Goal: Information Seeking & Learning: Check status

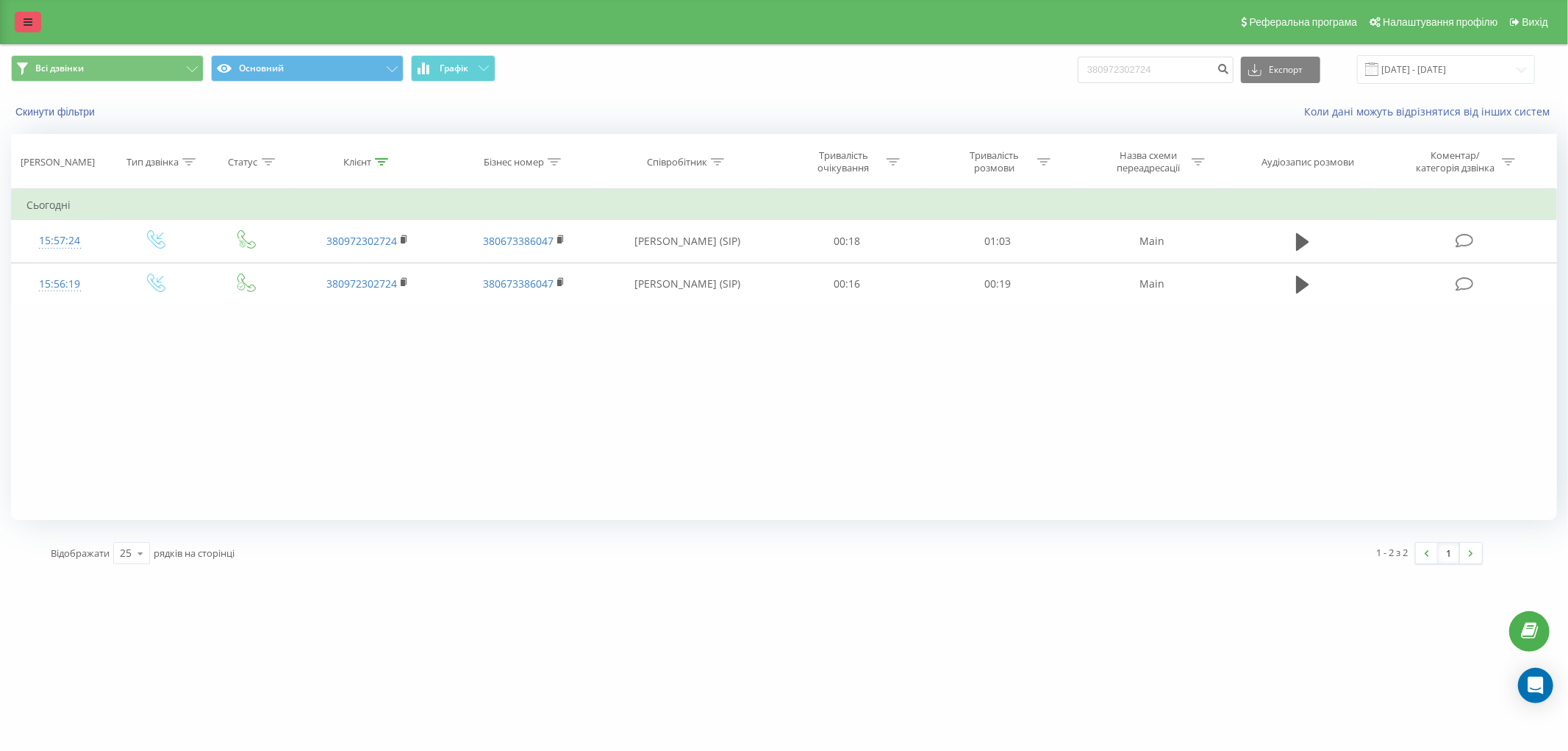
click at [26, 21] on icon at bounding box center [27, 22] width 9 height 10
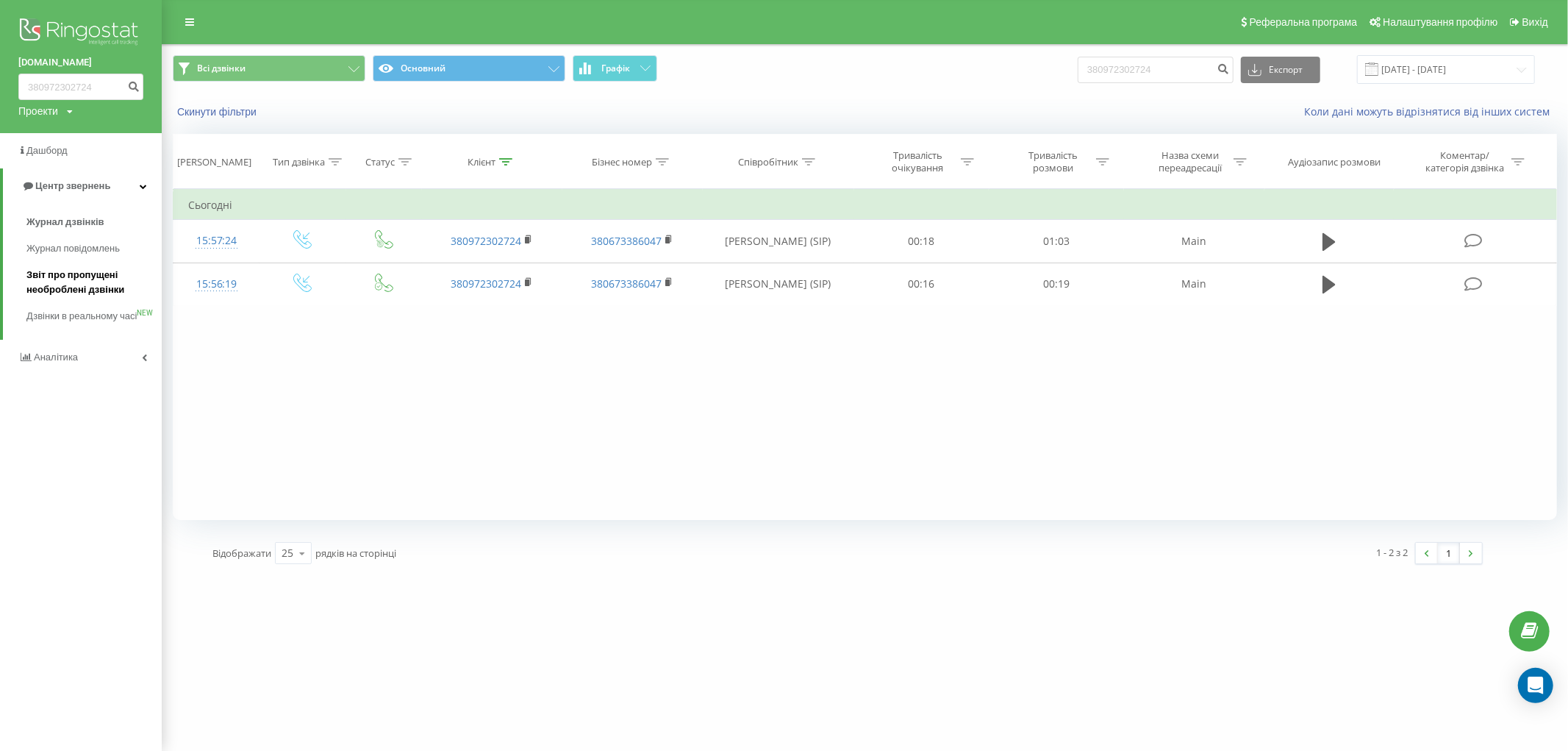
click at [79, 275] on span "Звіт про пропущені необроблені дзвінки" at bounding box center [90, 282] width 128 height 29
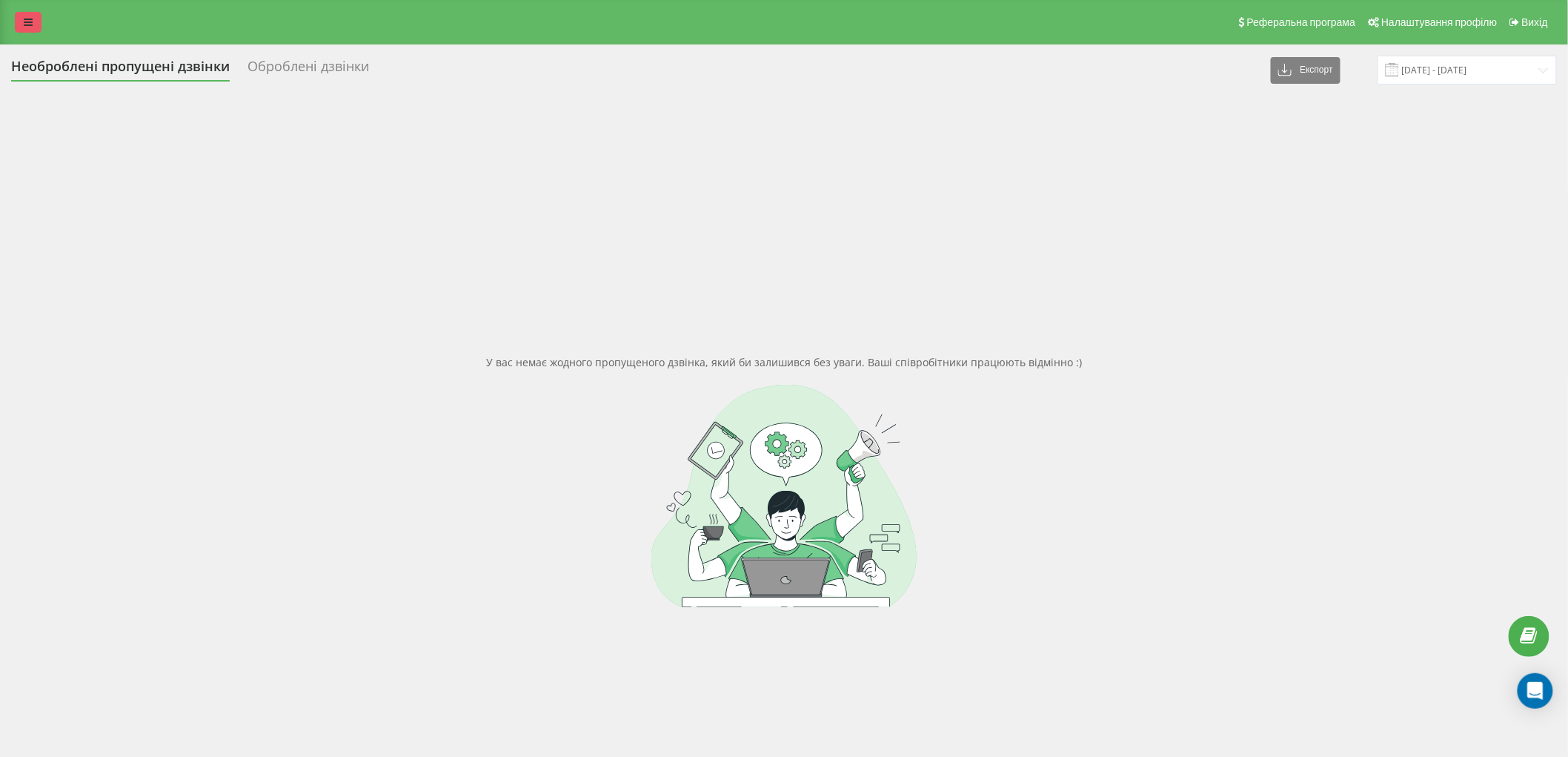
click at [16, 16] on link at bounding box center [28, 22] width 26 height 21
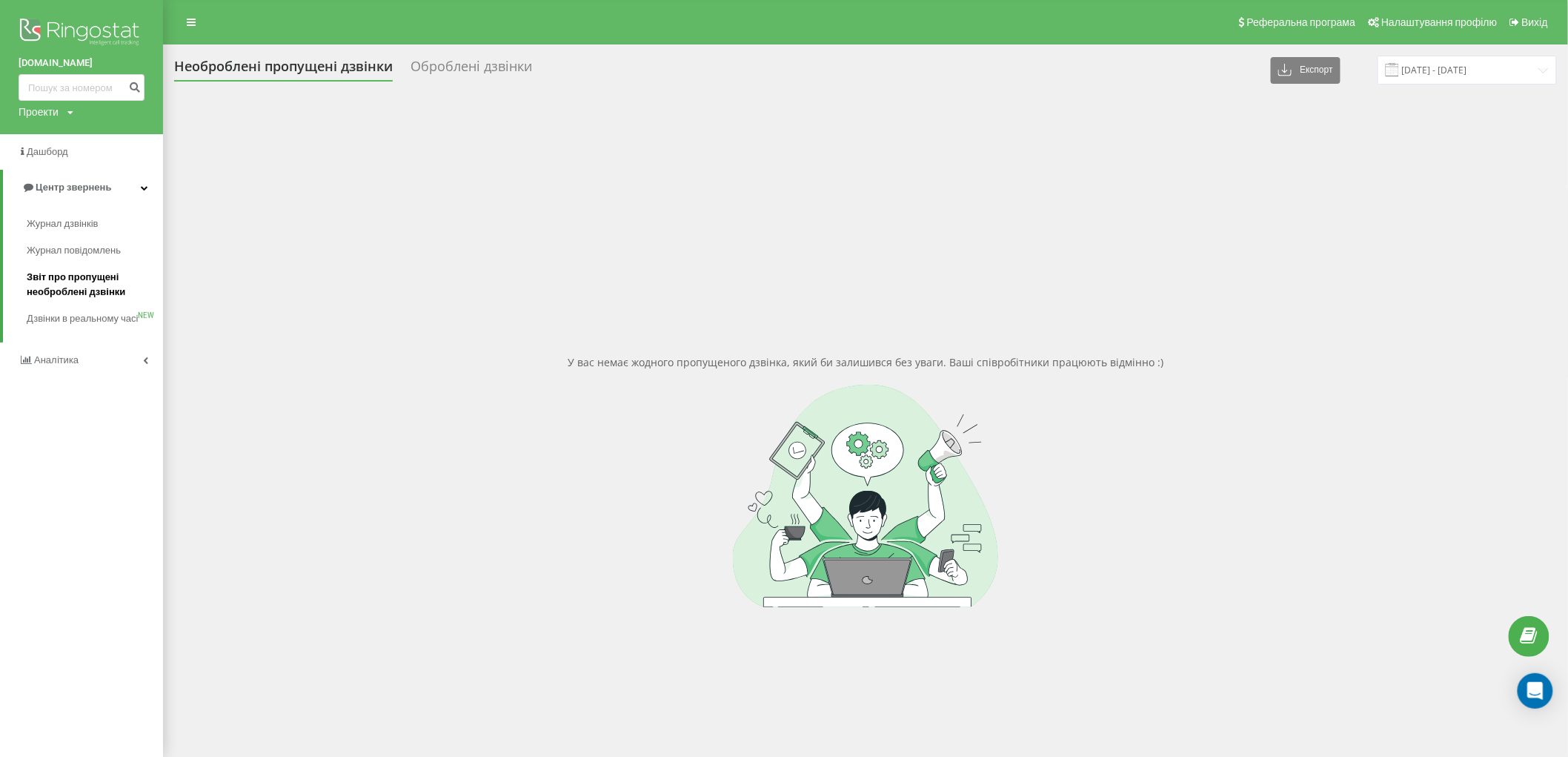
click at [94, 271] on span "Звіт про пропущені необроблені дзвінки" at bounding box center [90, 285] width 129 height 30
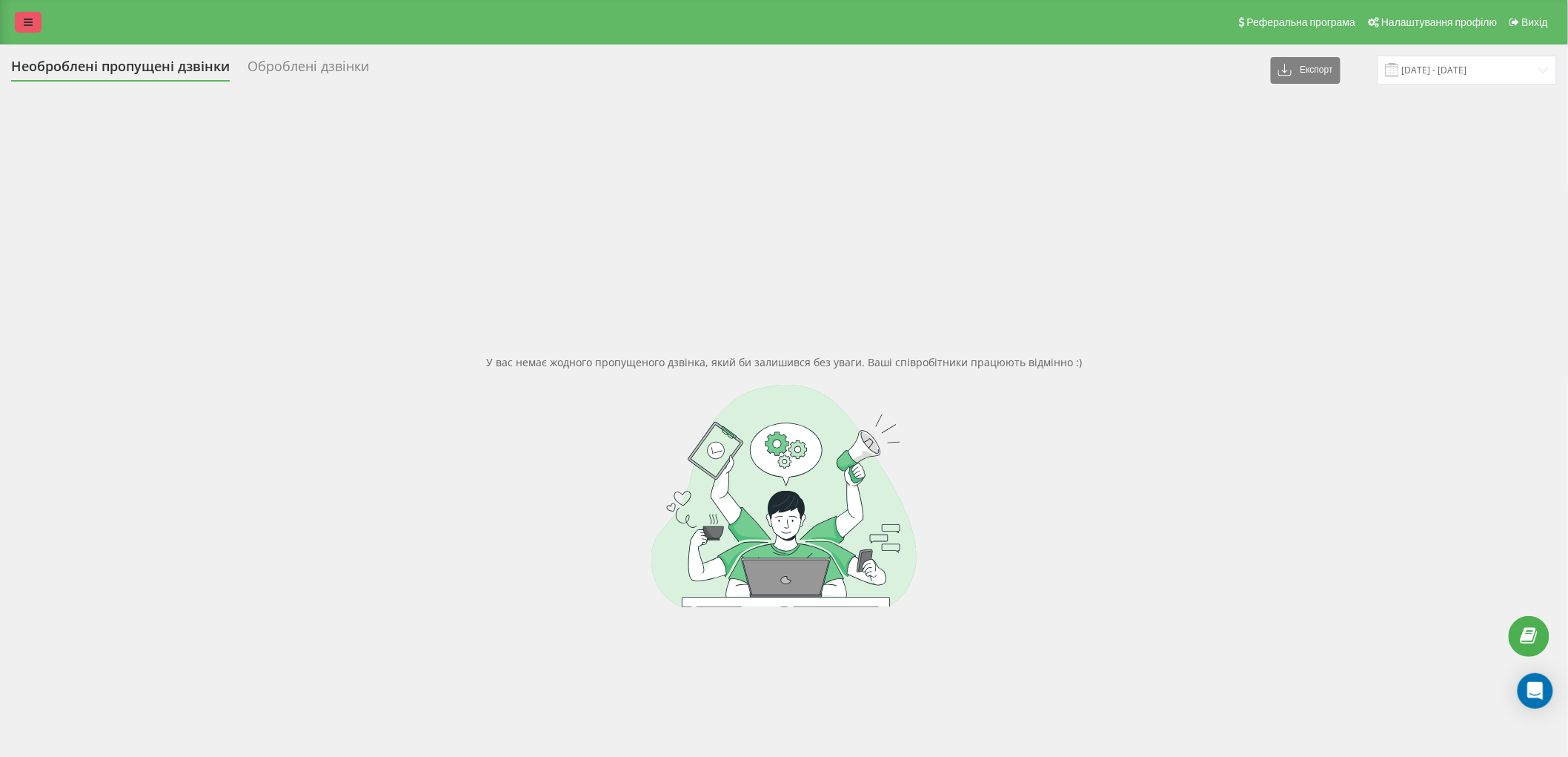
click at [35, 23] on link at bounding box center [28, 22] width 26 height 21
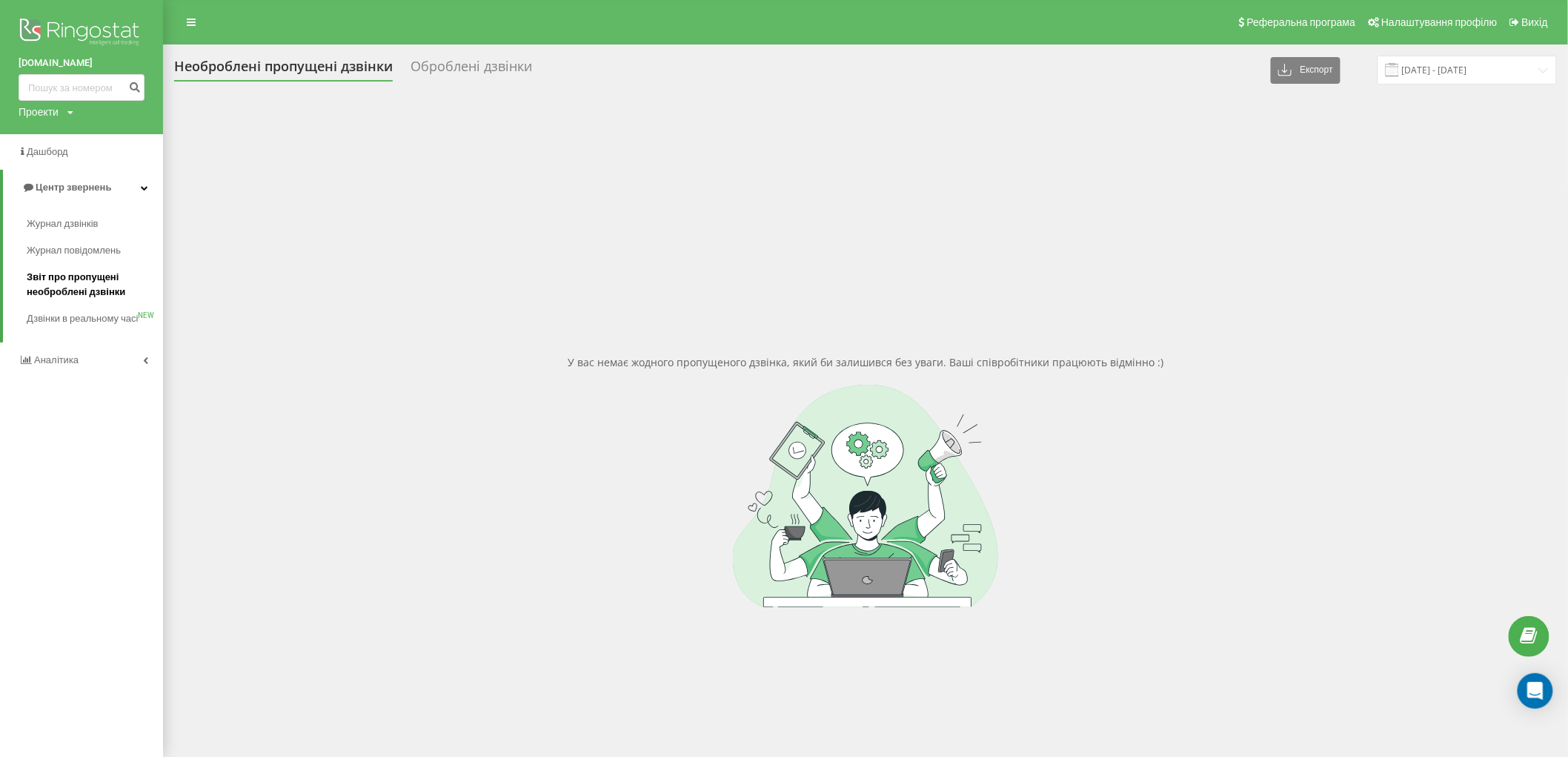
click at [98, 292] on span "Звіт про пропущені необроблені дзвінки" at bounding box center [90, 285] width 129 height 30
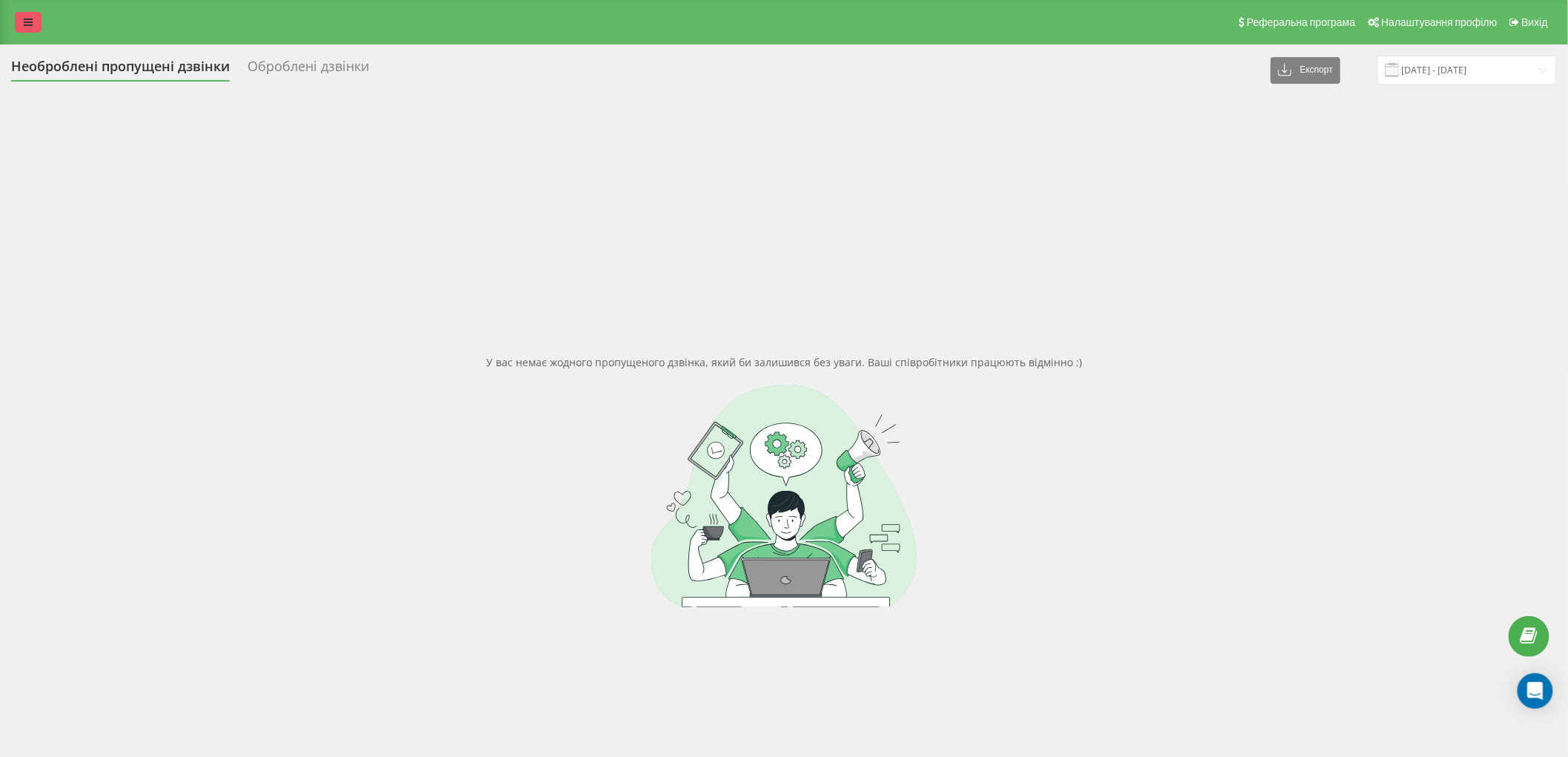
click at [23, 32] on link at bounding box center [28, 22] width 26 height 21
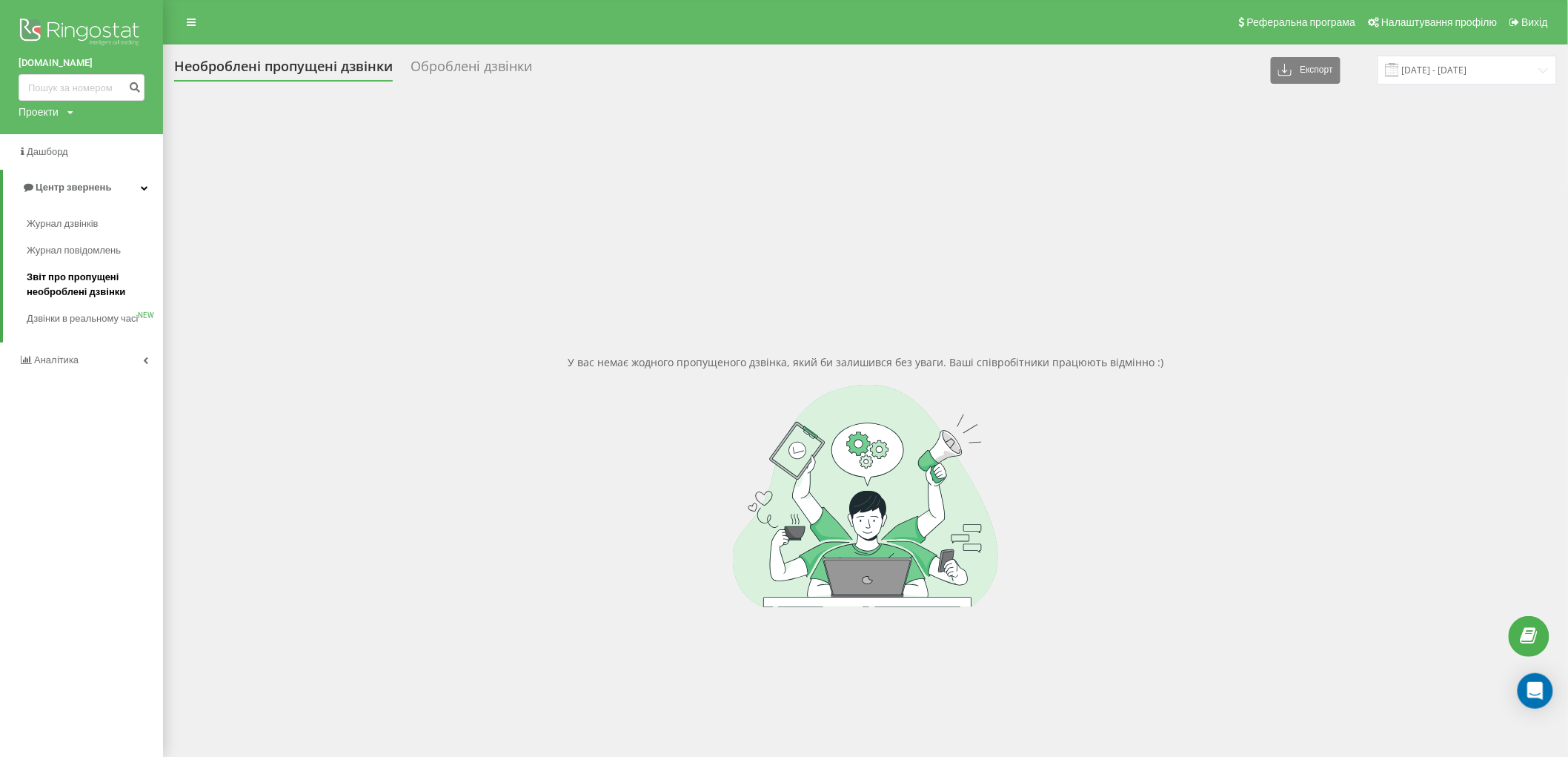
click at [92, 297] on span "Звіт про пропущені необроблені дзвінки" at bounding box center [90, 285] width 129 height 30
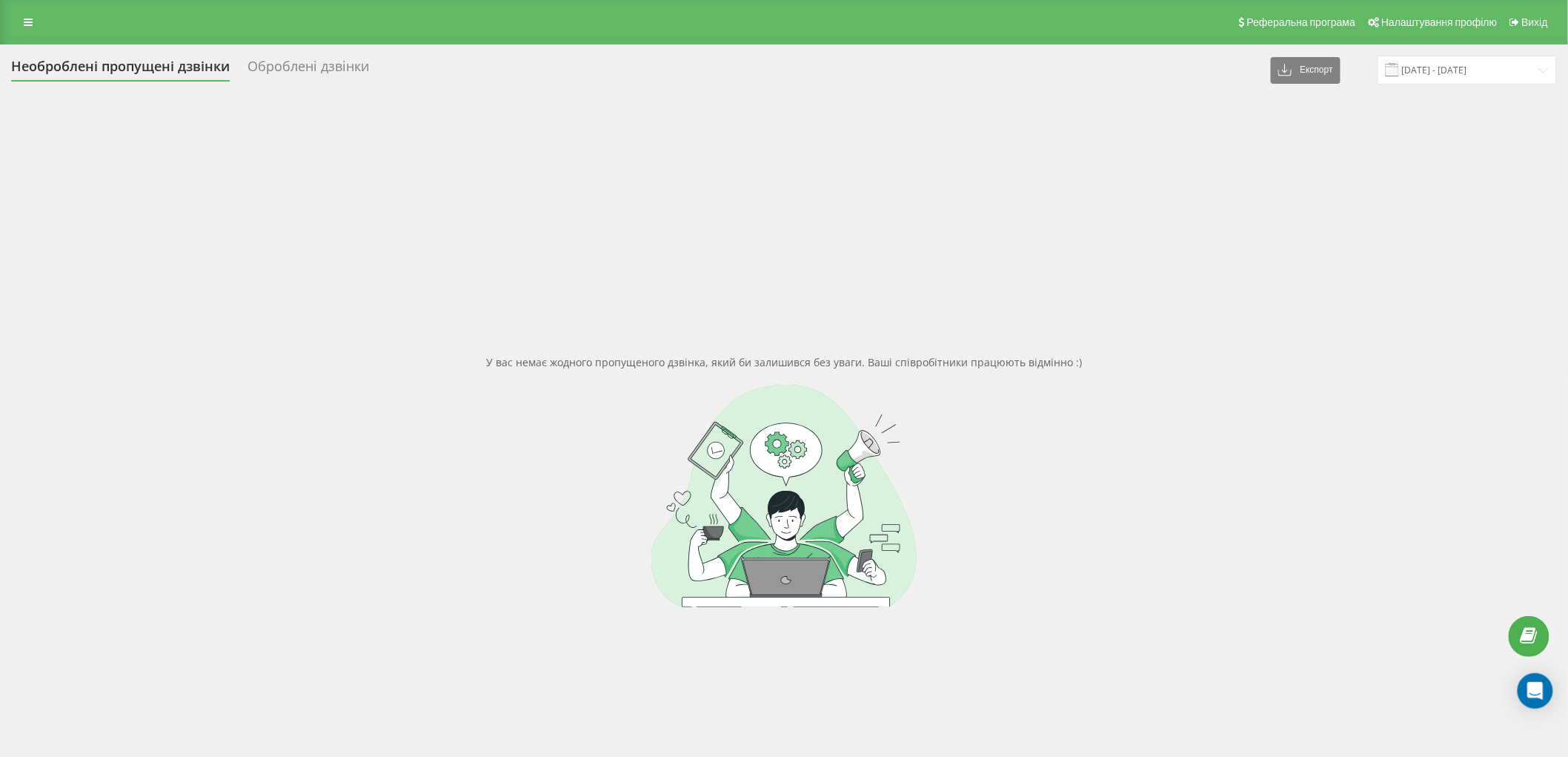
click at [26, 27] on icon at bounding box center [27, 22] width 9 height 10
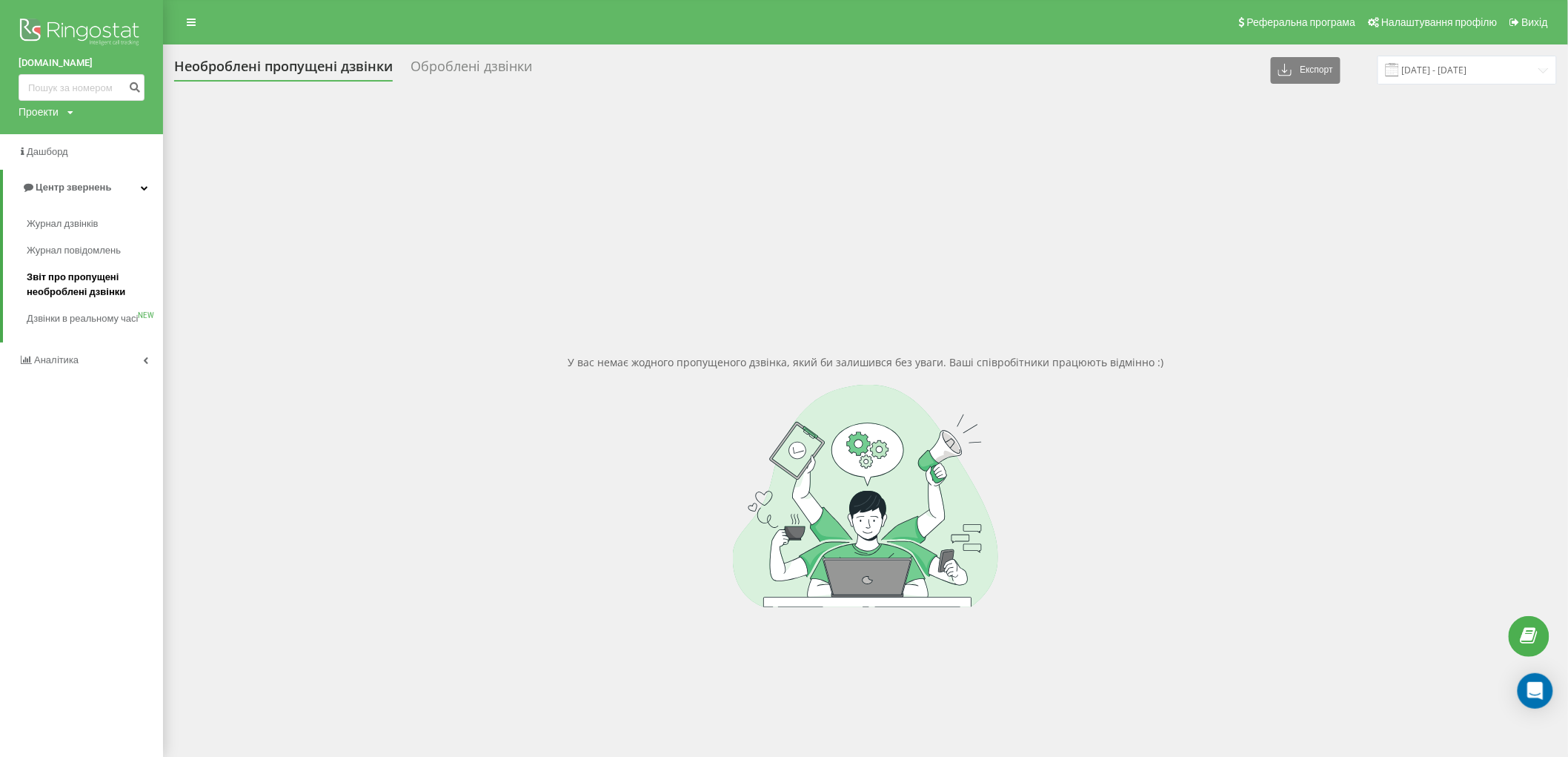
click at [52, 293] on span "Звіт про пропущені необроблені дзвінки" at bounding box center [90, 285] width 129 height 30
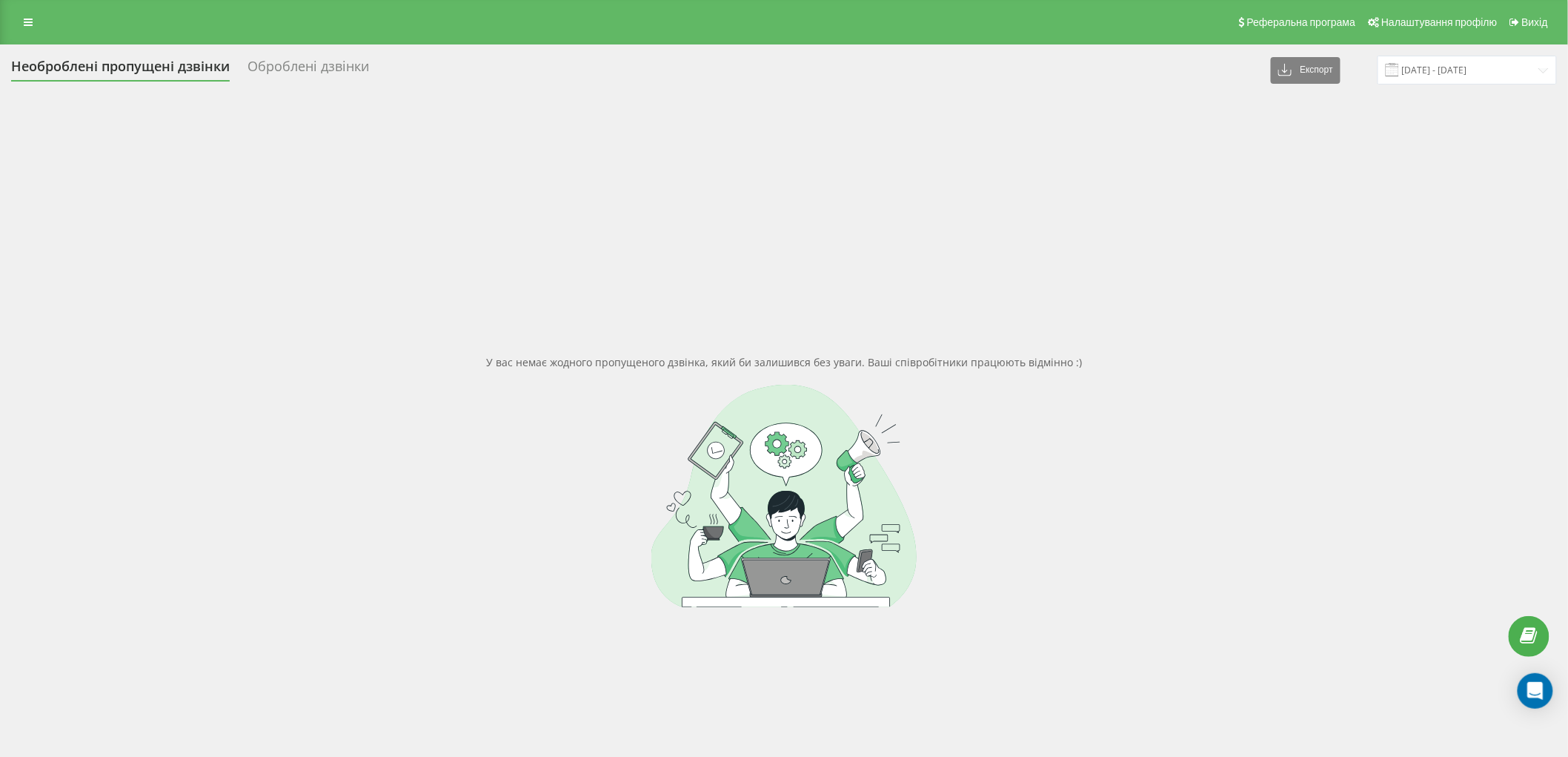
click at [0, 316] on div "Необроблені пропущені дзвінки Оброблені дзвінки Експорт .csv .xlsx [DATE] - [DA…" at bounding box center [784, 457] width 1568 height 826
click at [28, 13] on link at bounding box center [28, 22] width 26 height 21
click at [37, 26] on link at bounding box center [28, 22] width 26 height 21
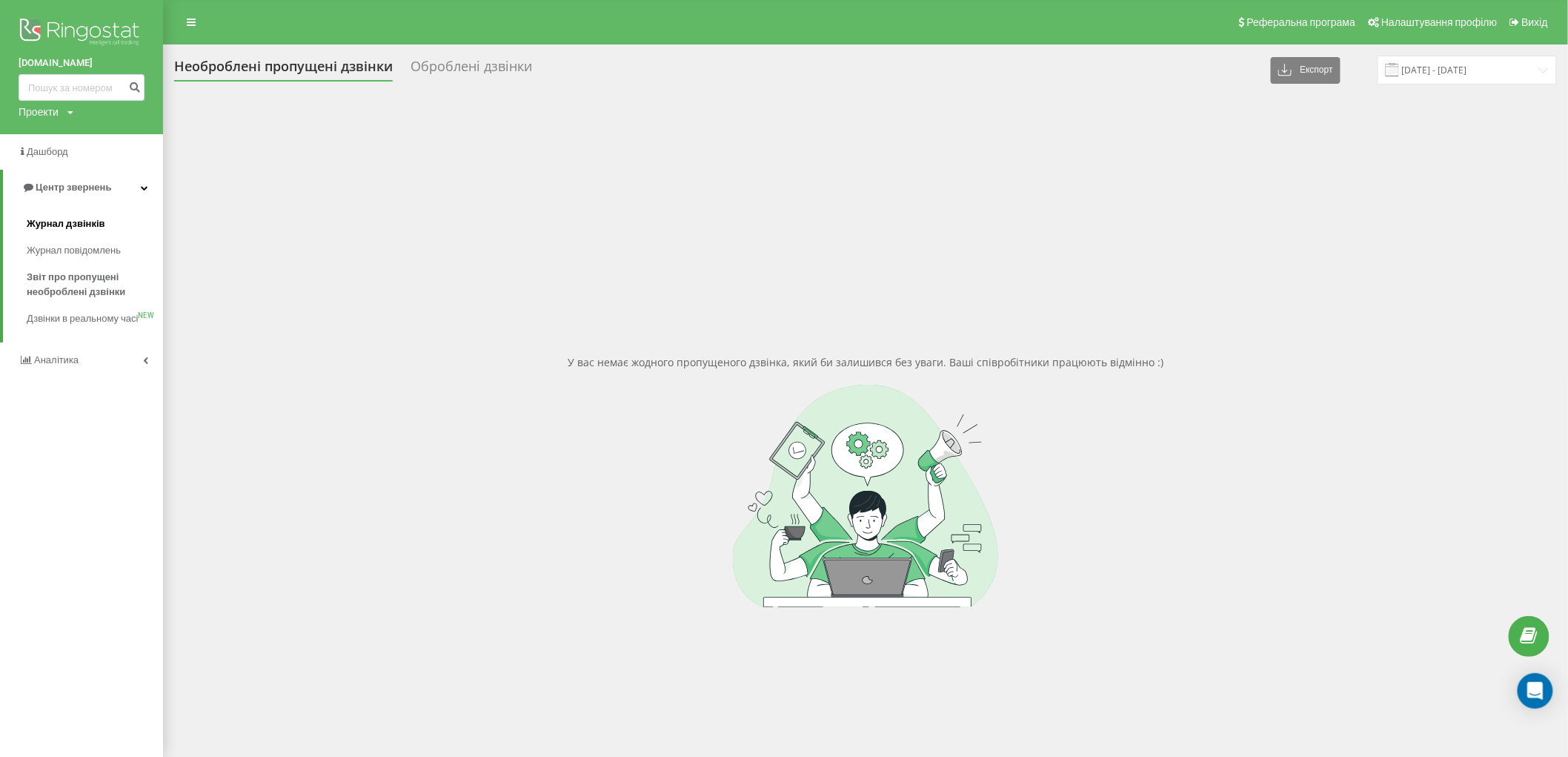
click at [60, 218] on span "Журнал дзвінків" at bounding box center [65, 224] width 79 height 15
